Goal: Task Accomplishment & Management: Use online tool/utility

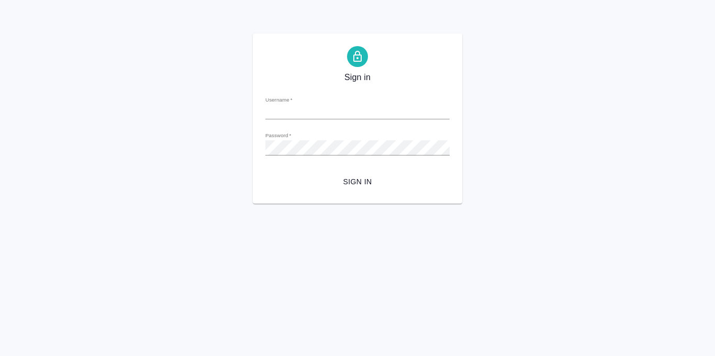
type input "[EMAIL_ADDRESS][DOMAIN_NAME]"
click at [355, 184] on span "Sign in" at bounding box center [357, 181] width 167 height 13
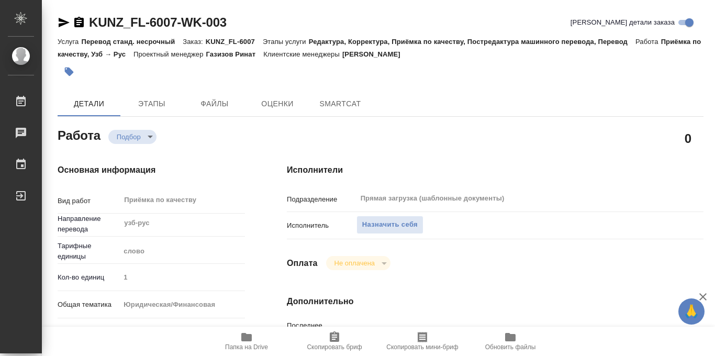
type textarea "x"
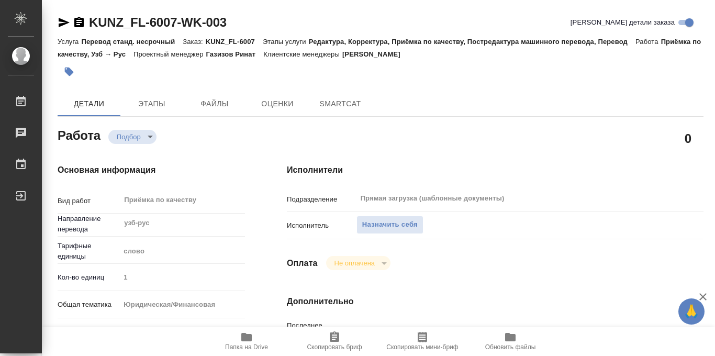
type textarea "x"
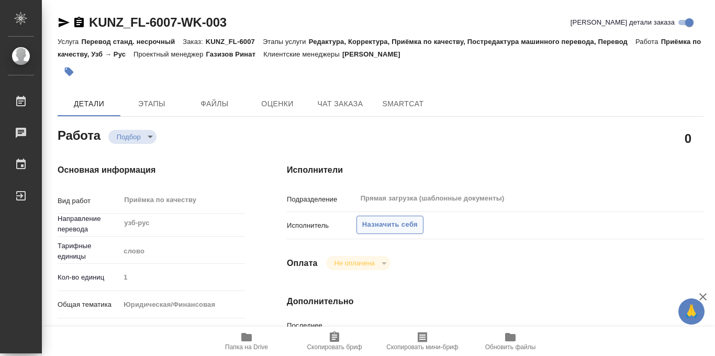
type textarea "x"
